Goal: Find specific page/section: Find specific page/section

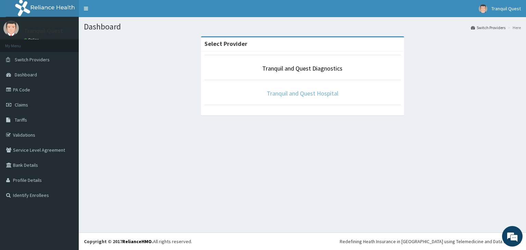
click at [282, 96] on link "Tranquil and Quest Hospital" at bounding box center [303, 93] width 72 height 8
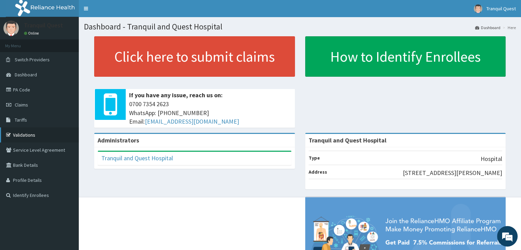
click at [22, 134] on link "Validations" at bounding box center [39, 134] width 79 height 15
